Goal: Transaction & Acquisition: Purchase product/service

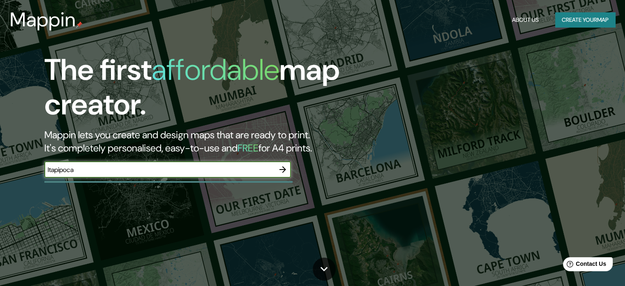
type input "Itapipoca"
click at [283, 162] on button "button" at bounding box center [283, 169] width 16 height 16
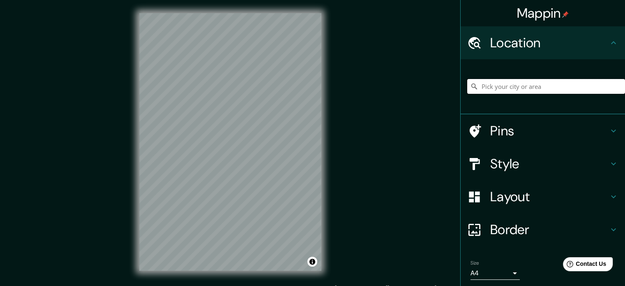
click at [549, 81] on input "Pick your city or area" at bounding box center [546, 86] width 158 height 15
click at [519, 166] on h4 "Style" at bounding box center [549, 163] width 118 height 16
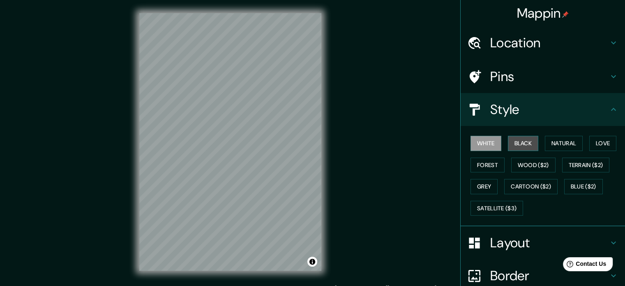
click at [522, 142] on button "Black" at bounding box center [523, 143] width 31 height 15
click at [483, 150] on button "White" at bounding box center [486, 143] width 31 height 15
click at [475, 168] on button "Forest" at bounding box center [488, 164] width 34 height 15
click at [526, 111] on h4 "Style" at bounding box center [549, 109] width 118 height 16
click at [531, 85] on div "Pins" at bounding box center [543, 76] width 164 height 33
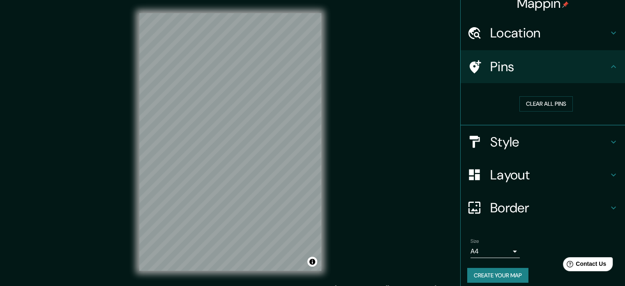
scroll to position [16, 0]
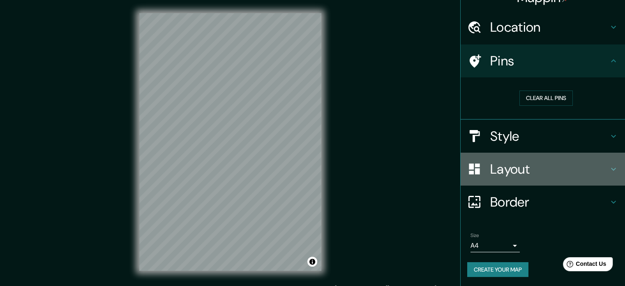
click at [518, 169] on h4 "Layout" at bounding box center [549, 169] width 118 height 16
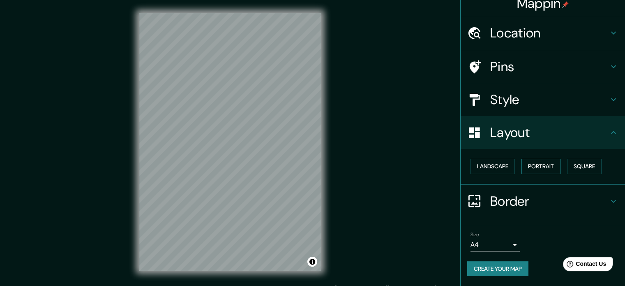
scroll to position [9, 0]
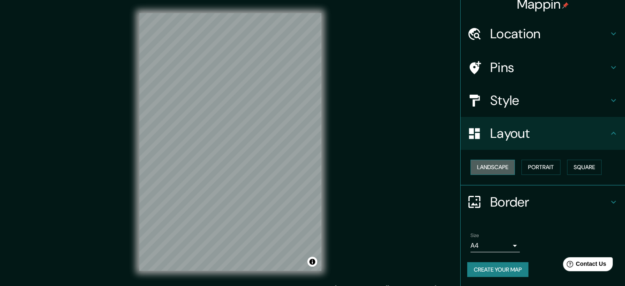
click at [500, 169] on button "Landscape" at bounding box center [493, 167] width 44 height 15
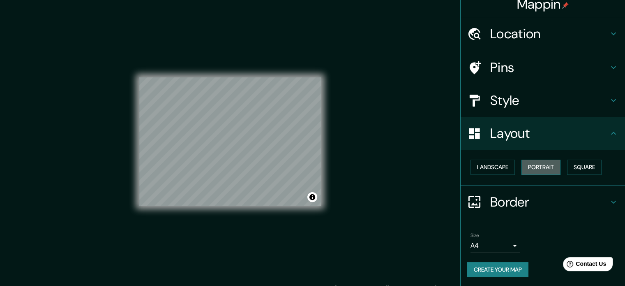
click at [538, 160] on button "Portrait" at bounding box center [541, 167] width 39 height 15
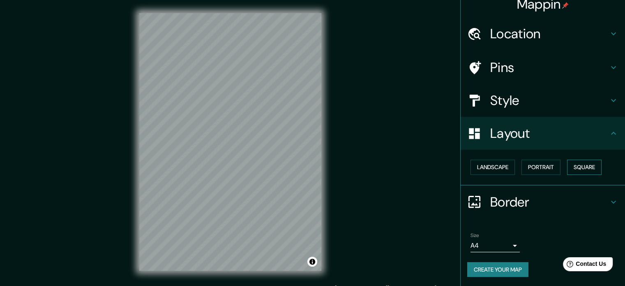
click at [571, 165] on button "Square" at bounding box center [584, 167] width 35 height 15
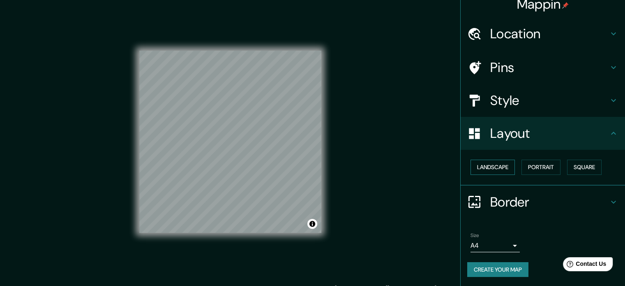
click at [500, 167] on button "Landscape" at bounding box center [493, 167] width 44 height 15
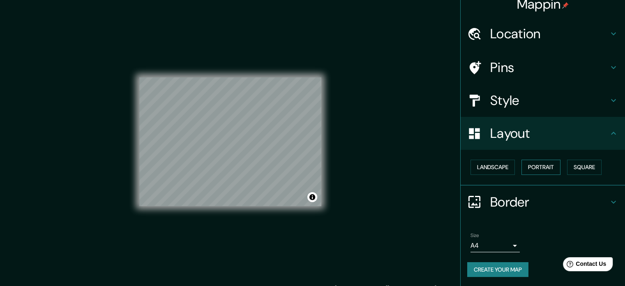
click at [540, 164] on button "Portrait" at bounding box center [541, 167] width 39 height 15
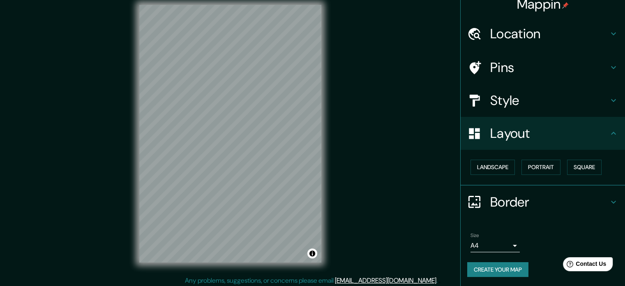
scroll to position [11, 0]
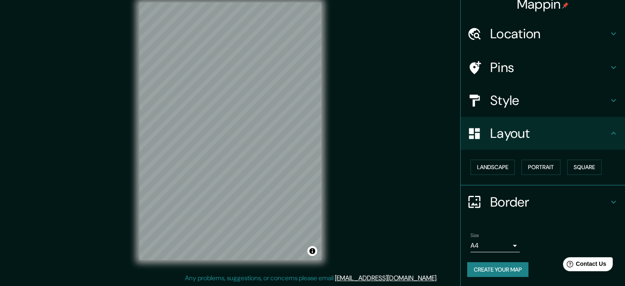
click at [515, 207] on h4 "Border" at bounding box center [549, 202] width 118 height 16
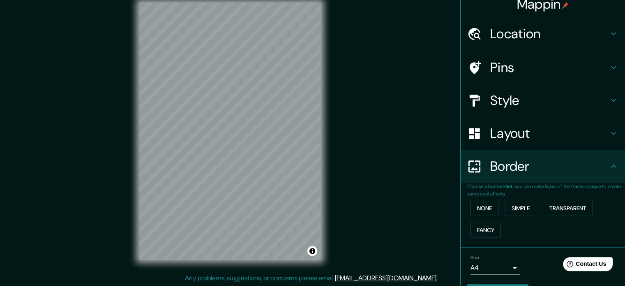
click at [539, 176] on div "Border" at bounding box center [543, 166] width 164 height 33
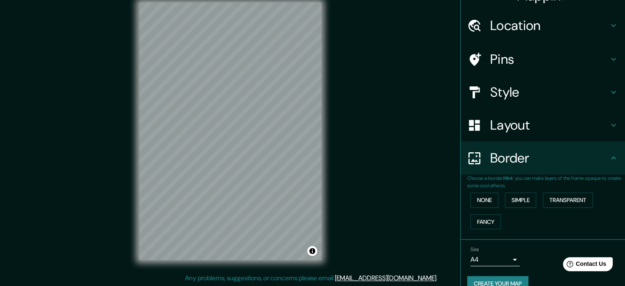
scroll to position [31, 0]
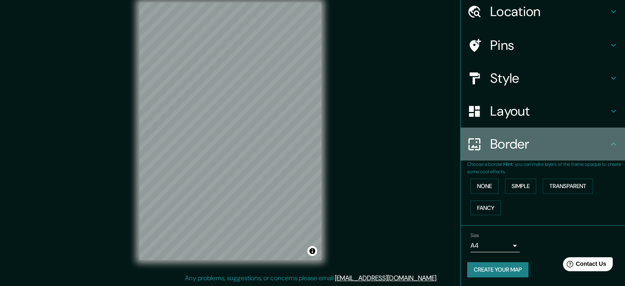
click at [609, 147] on icon at bounding box center [614, 144] width 10 height 10
click at [609, 141] on icon at bounding box center [614, 144] width 10 height 10
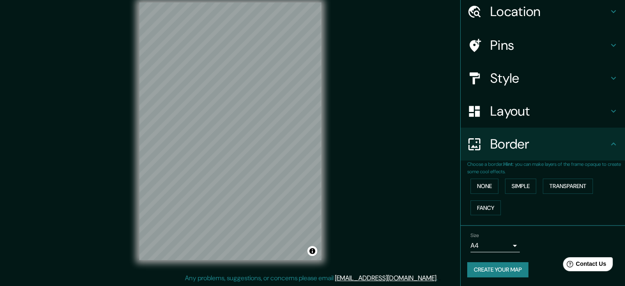
drag, startPoint x: 525, startPoint y: 143, endPoint x: 534, endPoint y: 123, distance: 21.7
click at [527, 139] on h4 "Border" at bounding box center [549, 144] width 118 height 16
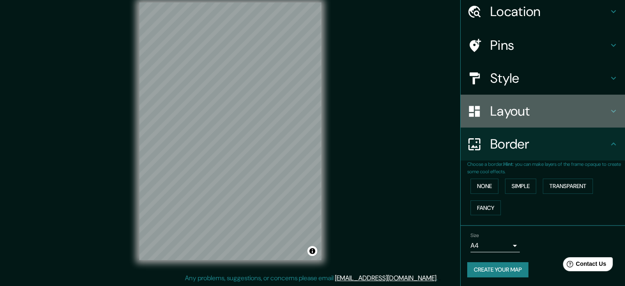
click at [534, 113] on h4 "Layout" at bounding box center [549, 111] width 118 height 16
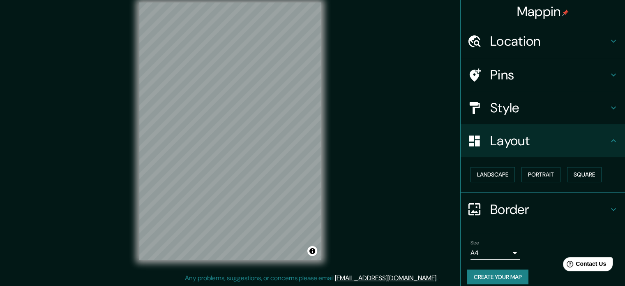
scroll to position [0, 0]
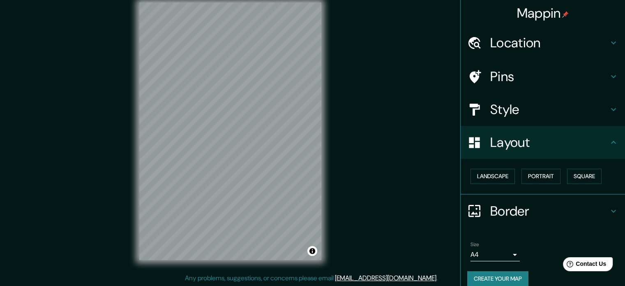
click at [558, 43] on h4 "Location" at bounding box center [549, 43] width 118 height 16
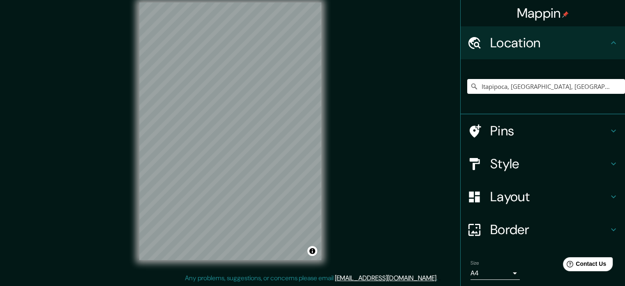
click at [517, 127] on h4 "Pins" at bounding box center [549, 131] width 118 height 16
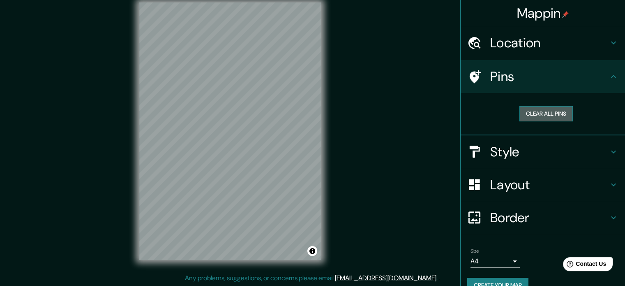
click at [546, 113] on button "Clear all pins" at bounding box center [546, 113] width 53 height 15
click at [518, 146] on h4 "Style" at bounding box center [549, 151] width 118 height 16
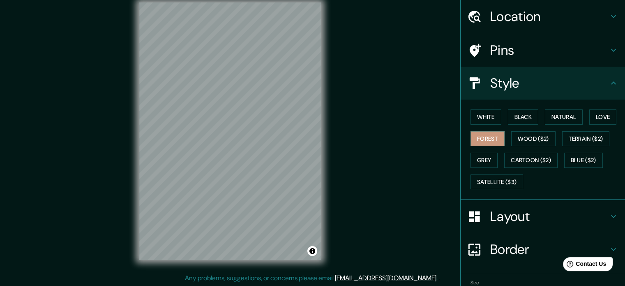
scroll to position [41, 0]
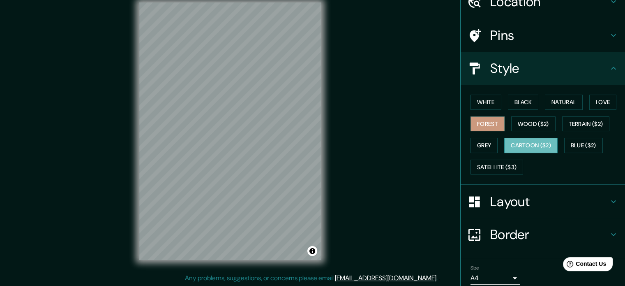
click at [535, 138] on button "Cartoon ($2)" at bounding box center [530, 145] width 53 height 15
click at [485, 125] on button "Forest" at bounding box center [488, 123] width 34 height 15
click at [540, 121] on button "Wood ($2)" at bounding box center [533, 123] width 44 height 15
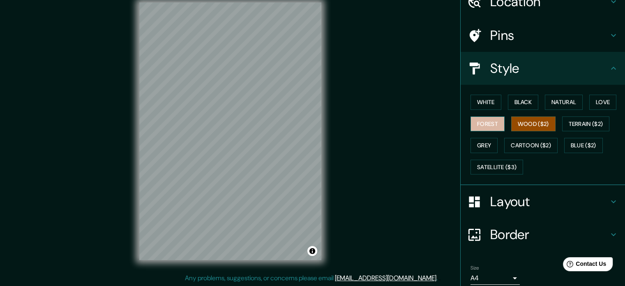
click at [489, 120] on button "Forest" at bounding box center [488, 123] width 34 height 15
click at [530, 124] on button "Wood ($2)" at bounding box center [533, 123] width 44 height 15
click at [487, 123] on button "Forest" at bounding box center [488, 123] width 34 height 15
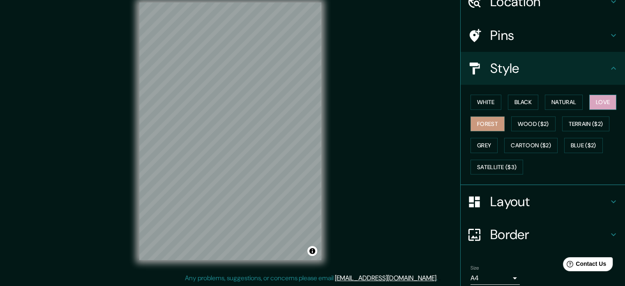
click at [598, 98] on button "Love" at bounding box center [603, 102] width 27 height 15
click at [481, 123] on button "Forest" at bounding box center [488, 123] width 34 height 15
click at [334, 144] on div "© Mapbox © OpenStreetMap Improve this map" at bounding box center [230, 131] width 208 height 284
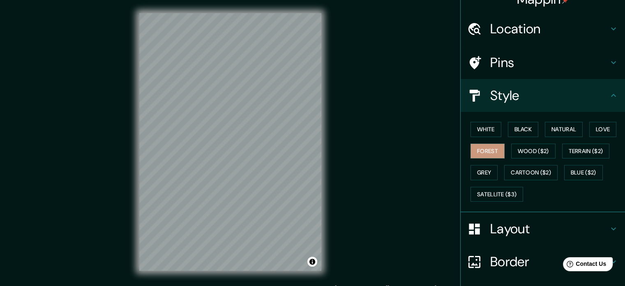
scroll to position [0, 0]
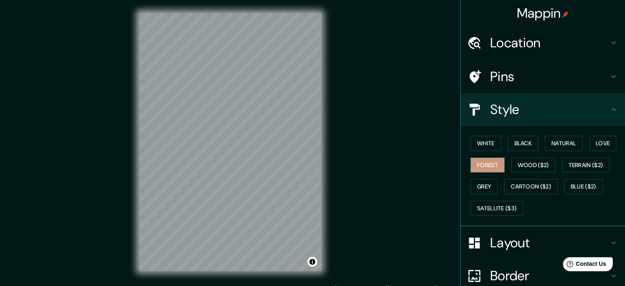
click at [542, 42] on h4 "Location" at bounding box center [549, 43] width 118 height 16
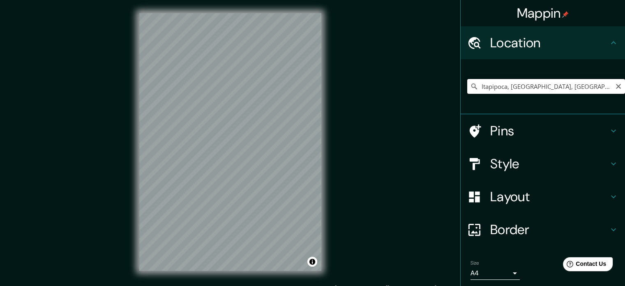
click at [542, 79] on input "Itapipoca, Ceará, Brazil" at bounding box center [546, 86] width 158 height 15
drag, startPoint x: 549, startPoint y: 81, endPoint x: 506, endPoint y: 102, distance: 48.5
click at [506, 102] on div "Itapipoca, Ceará, Brazil" at bounding box center [546, 86] width 158 height 41
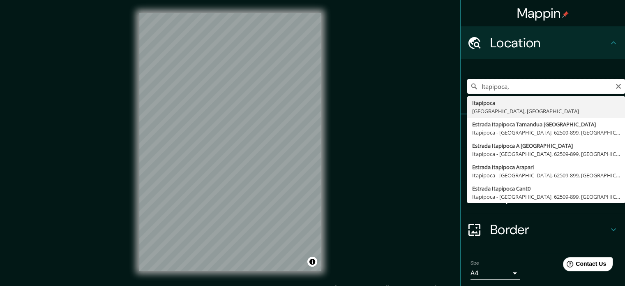
type input "Itapipoca, Ceará, Brazil"
click at [553, 82] on input "Itapipoca, Ceará, Brazil" at bounding box center [546, 86] width 158 height 15
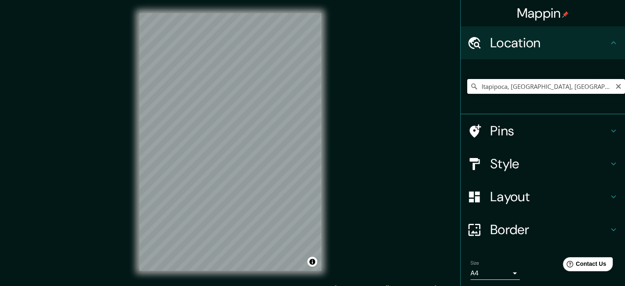
click at [553, 82] on input "Itapipoca, Ceará, Brazil" at bounding box center [546, 86] width 158 height 15
drag, startPoint x: 553, startPoint y: 82, endPoint x: 470, endPoint y: 95, distance: 83.6
click at [470, 95] on div "Itapipoca, Ceará, Brazil Itapipoca Ceará, Brazil Estrada Itapipoca Tamandua Lag…" at bounding box center [546, 86] width 158 height 41
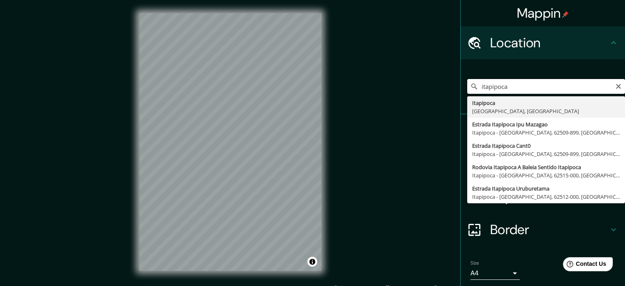
type input "Itapipoca, Ceará, Brazil"
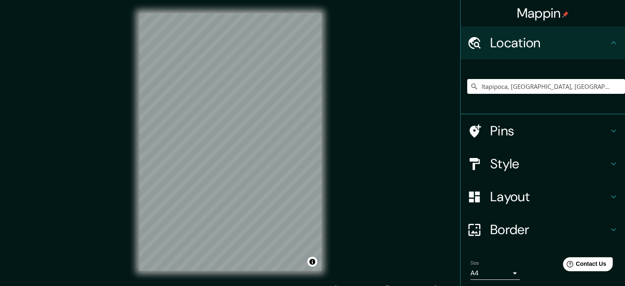
click at [531, 227] on h4 "Border" at bounding box center [549, 229] width 118 height 16
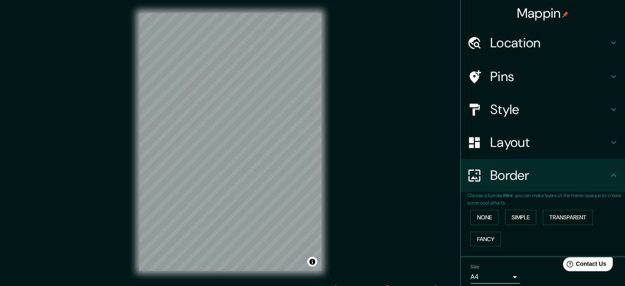
click at [549, 174] on h4 "Border" at bounding box center [549, 175] width 118 height 16
click at [550, 143] on h4 "Layout" at bounding box center [549, 142] width 118 height 16
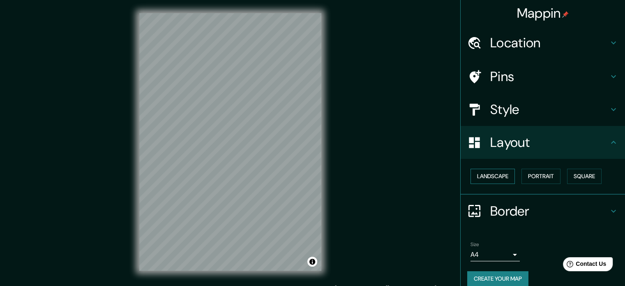
drag, startPoint x: 492, startPoint y: 178, endPoint x: 487, endPoint y: 179, distance: 5.2
click at [490, 178] on button "Landscape" at bounding box center [493, 176] width 44 height 15
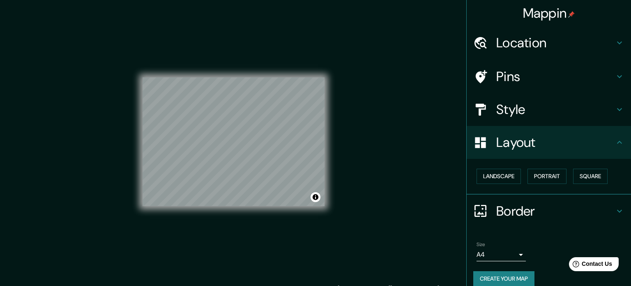
click at [503, 258] on body "Mappin Location Itapipoca, Ceará, Brazil Itapipoca Ceará, Brazil Estrada Itapip…" at bounding box center [315, 143] width 631 height 286
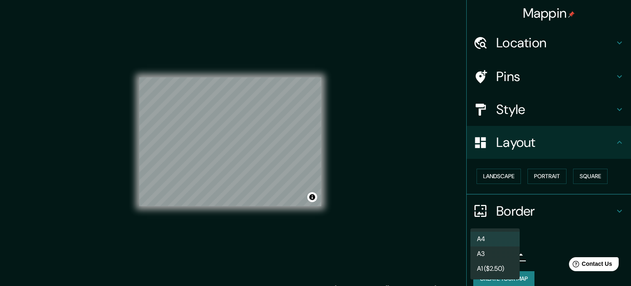
click at [499, 254] on li "A3" at bounding box center [495, 253] width 49 height 15
type input "a4"
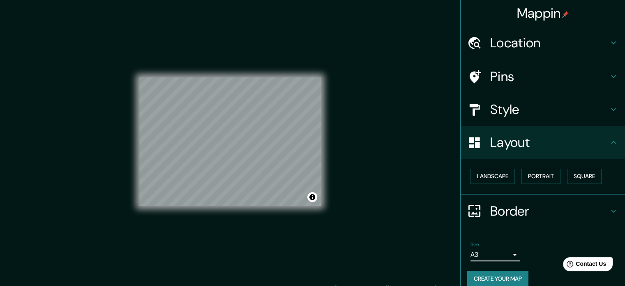
click at [512, 252] on body "Mappin Location Itapipoca, Ceará, Brazil Itapipoca Ceará, Brazil Estrada Itapip…" at bounding box center [312, 143] width 625 height 286
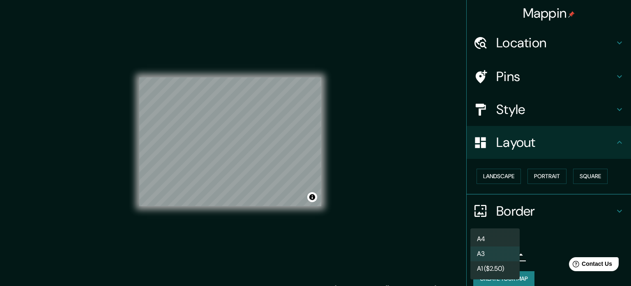
click at [506, 252] on li "A3" at bounding box center [495, 253] width 49 height 15
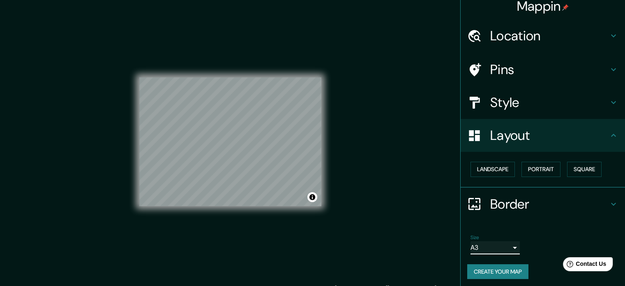
scroll to position [9, 0]
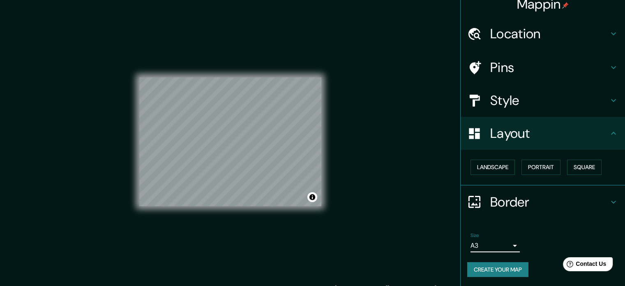
click at [508, 265] on button "Create your map" at bounding box center [497, 269] width 61 height 15
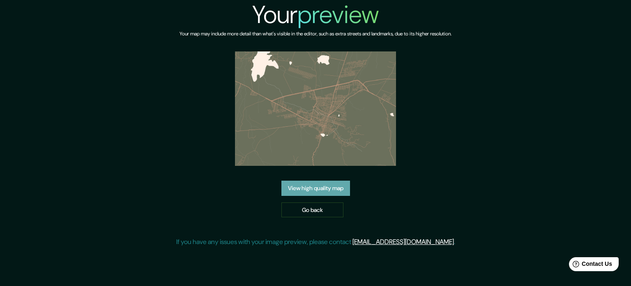
click at [346, 192] on link "View high quality map" at bounding box center [316, 187] width 69 height 15
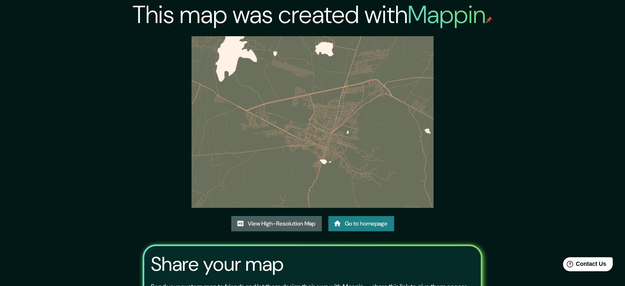
click at [310, 226] on link "View High-Resolution Map" at bounding box center [276, 223] width 90 height 15
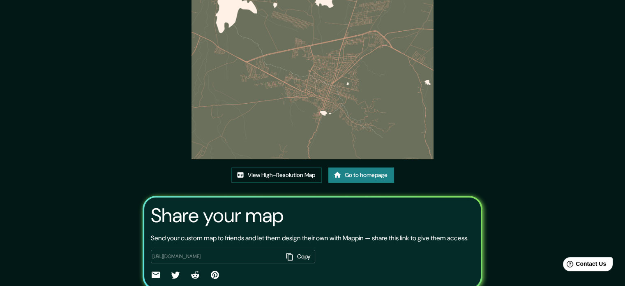
scroll to position [91, 0]
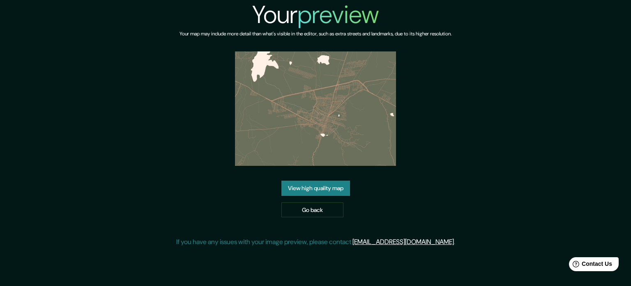
click at [366, 102] on img at bounding box center [316, 108] width 162 height 114
click at [329, 187] on link "View high quality map" at bounding box center [316, 187] width 69 height 15
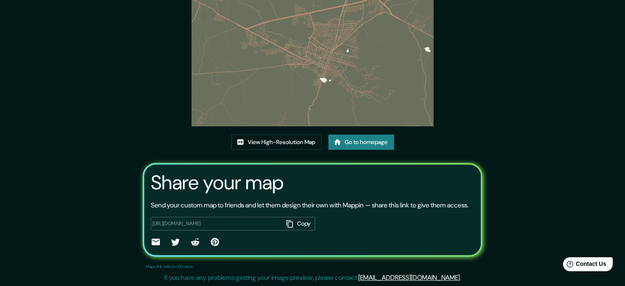
scroll to position [91, 0]
click at [308, 134] on link "View High-Resolution Map" at bounding box center [276, 141] width 90 height 15
